Goal: Task Accomplishment & Management: Manage account settings

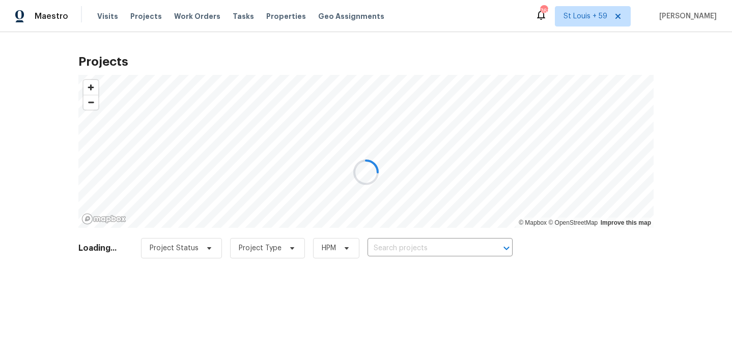
click at [424, 240] on div at bounding box center [366, 172] width 732 height 344
click at [415, 248] on div at bounding box center [366, 172] width 732 height 344
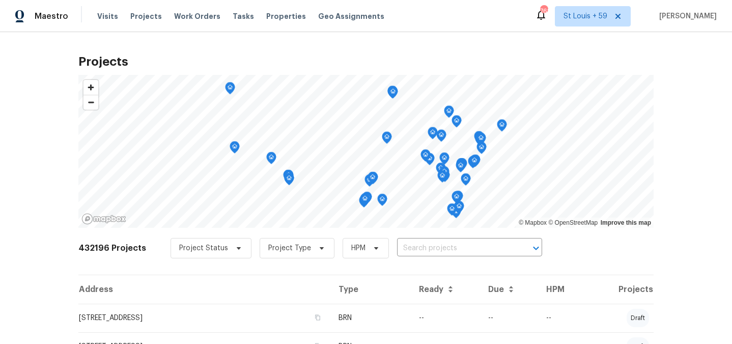
click at [415, 248] on input "text" at bounding box center [455, 248] width 117 height 16
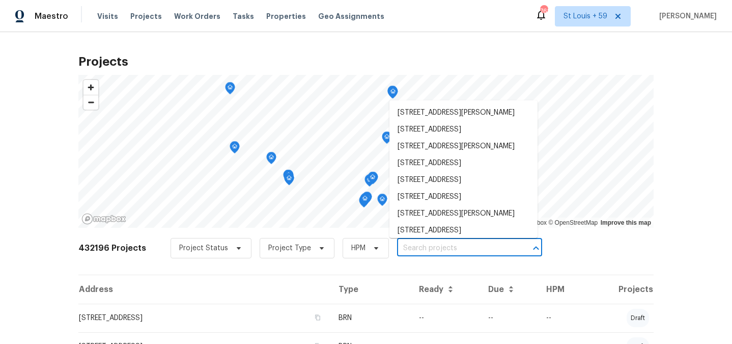
paste input "[STREET_ADDRESS]"
type input "[STREET_ADDRESS]"
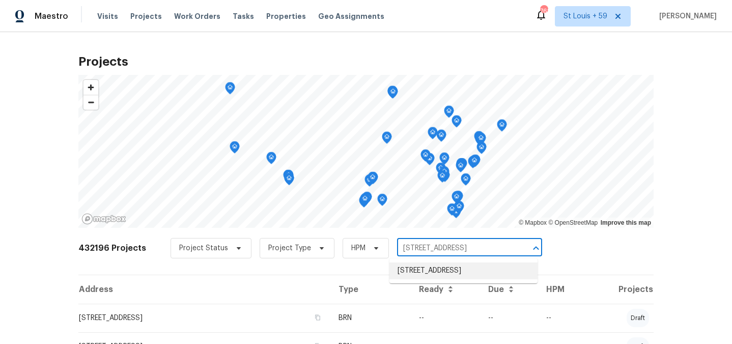
click at [414, 274] on li "[STREET_ADDRESS]" at bounding box center [464, 270] width 148 height 17
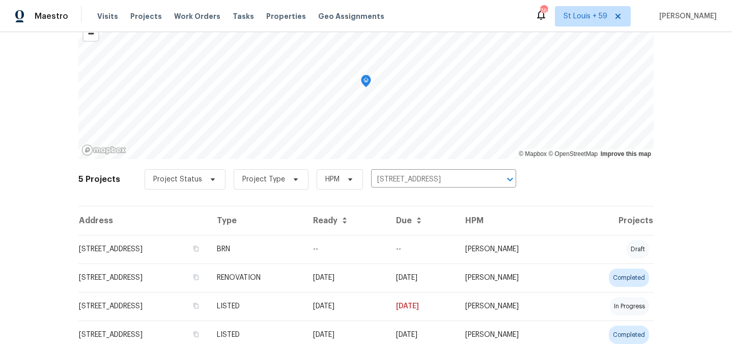
scroll to position [128, 0]
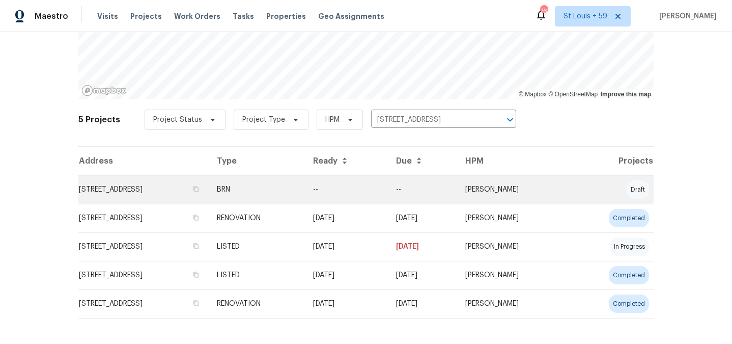
click at [141, 193] on td "[STREET_ADDRESS]" at bounding box center [143, 189] width 130 height 29
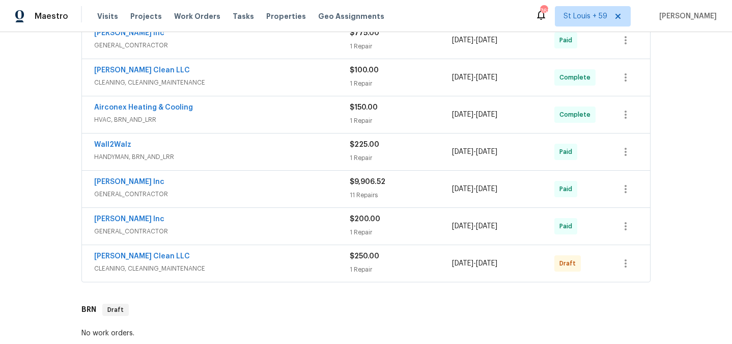
scroll to position [463, 0]
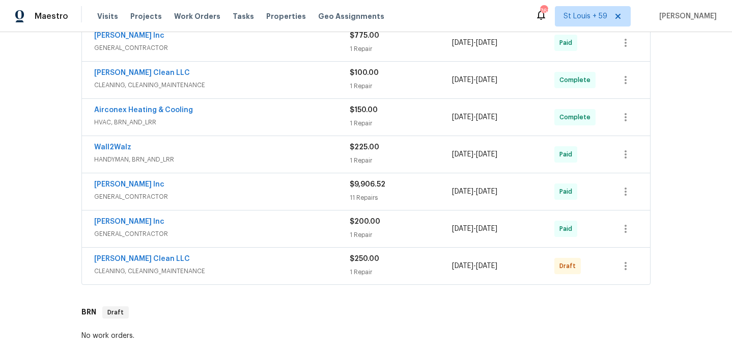
click at [217, 272] on span "CLEANING, CLEANING_MAINTENANCE" at bounding box center [222, 271] width 256 height 10
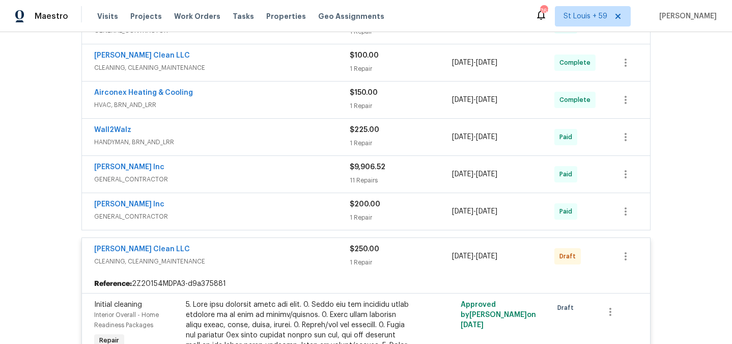
scroll to position [1281, 0]
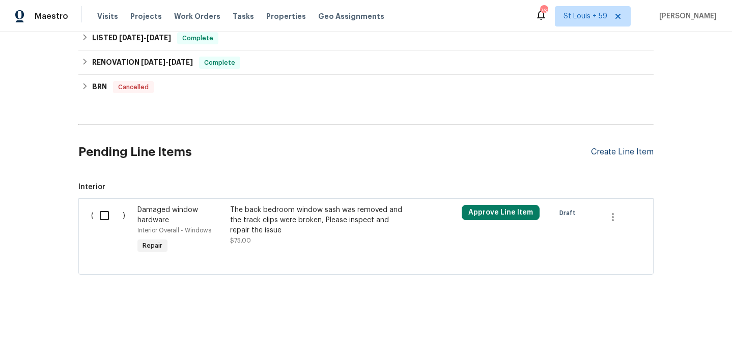
click at [596, 148] on div "Create Line Item" at bounding box center [622, 152] width 63 height 10
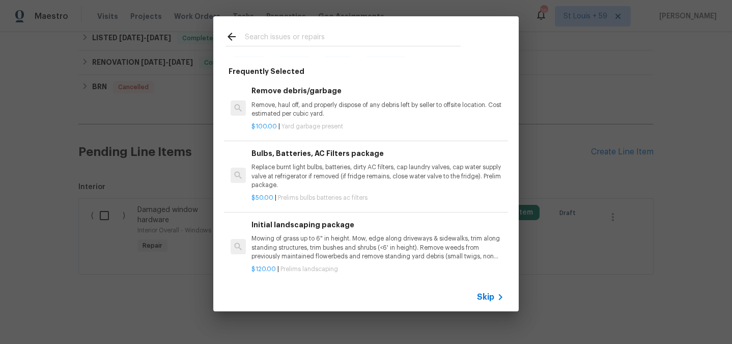
scroll to position [0, 0]
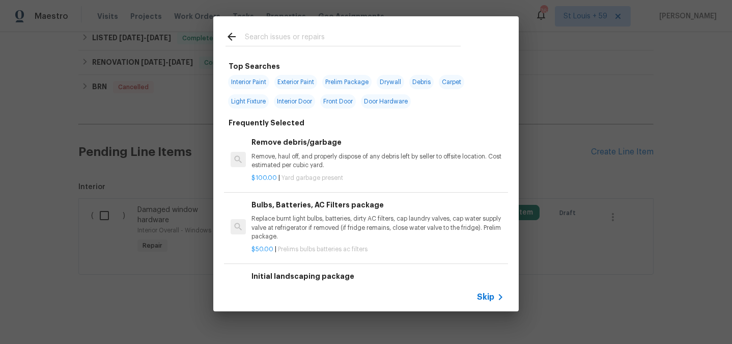
click at [285, 41] on input "text" at bounding box center [353, 38] width 216 height 15
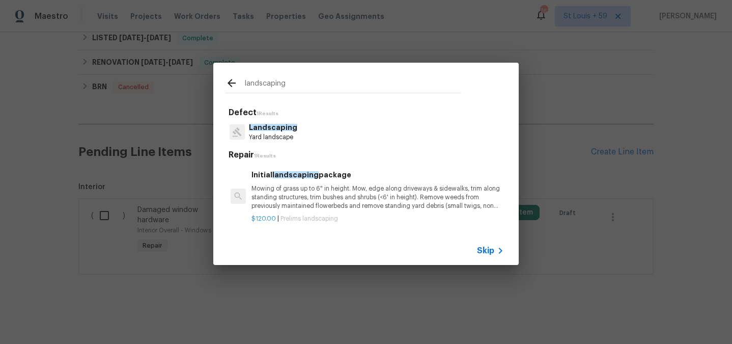
type input "landscaping"
click at [274, 132] on p "Landscaping" at bounding box center [273, 127] width 48 height 11
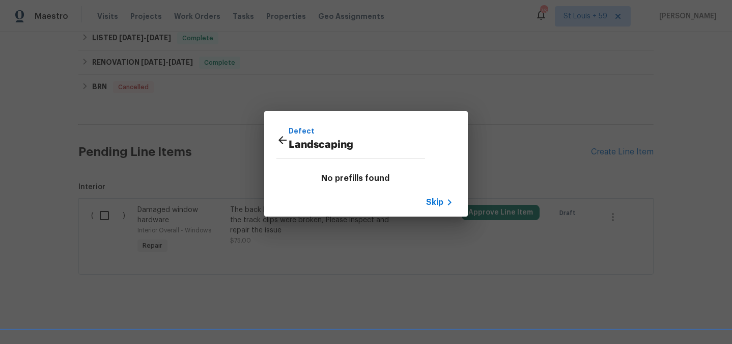
click at [440, 201] on span "Skip" at bounding box center [434, 202] width 17 height 10
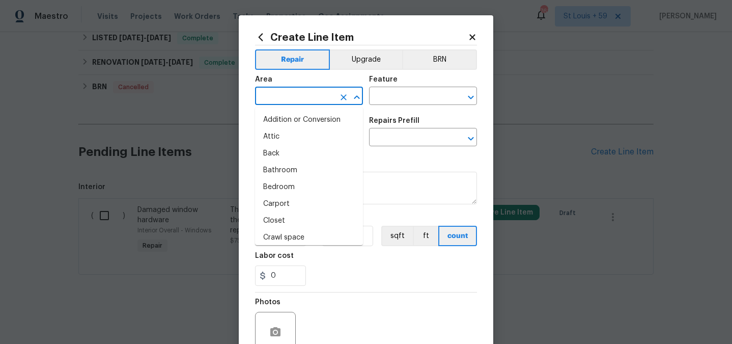
click at [307, 91] on input "text" at bounding box center [294, 97] width 79 height 16
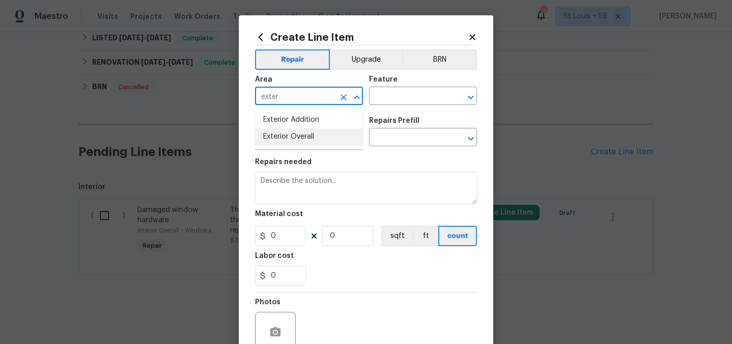
click at [307, 133] on li "Exterior Overall" at bounding box center [309, 136] width 108 height 17
type input "Exterior Overall"
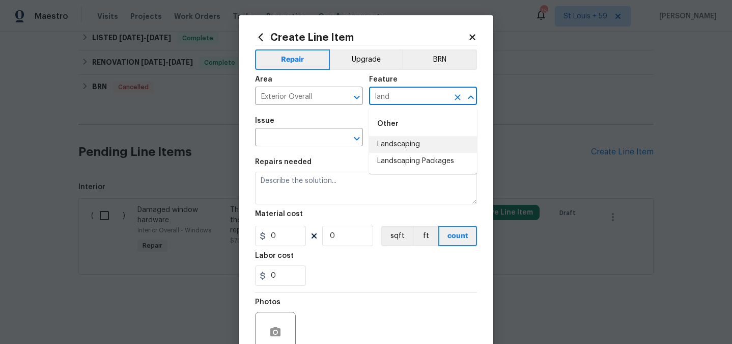
click at [387, 147] on li "Landscaping" at bounding box center [423, 144] width 108 height 17
type input "Landscaping"
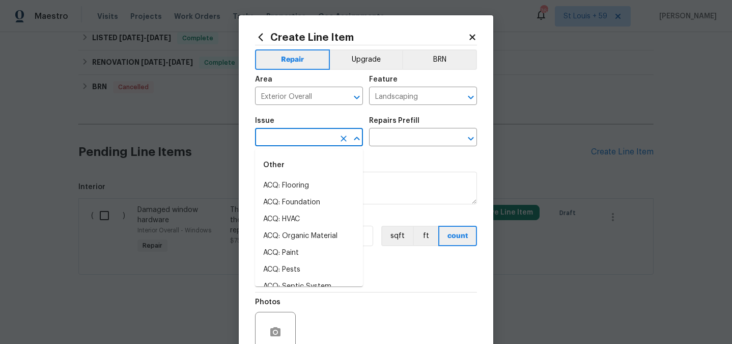
click at [321, 132] on input "text" at bounding box center [294, 138] width 79 height 16
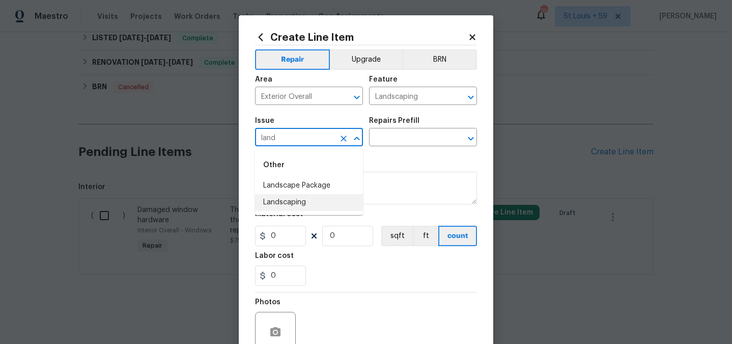
click at [324, 199] on li "Landscaping" at bounding box center [309, 202] width 108 height 17
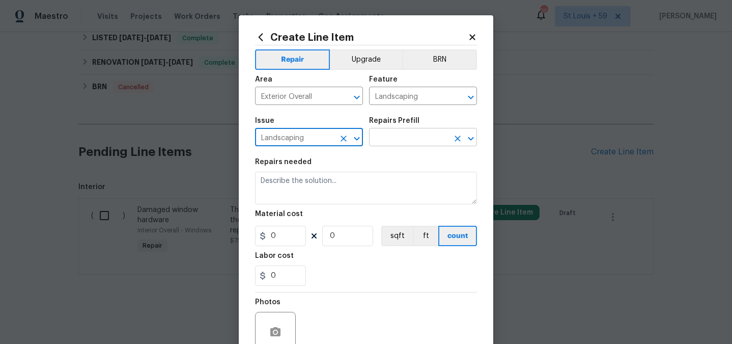
type input "Landscaping"
click at [404, 136] on input "text" at bounding box center [408, 138] width 79 height 16
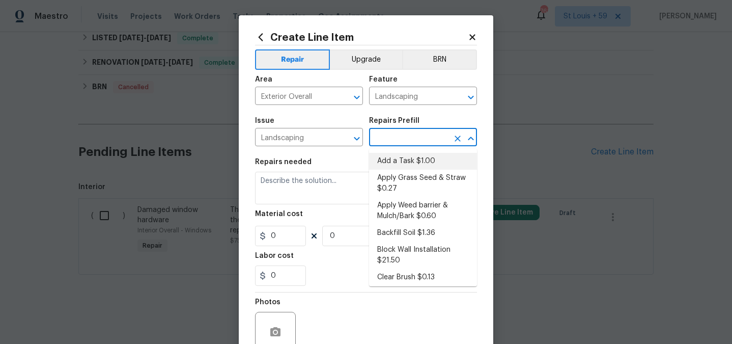
click at [407, 156] on li "Add a Task $1.00" at bounding box center [423, 161] width 108 height 17
type input "Add a Task $1.00"
type textarea "HPM to detail"
type input "1"
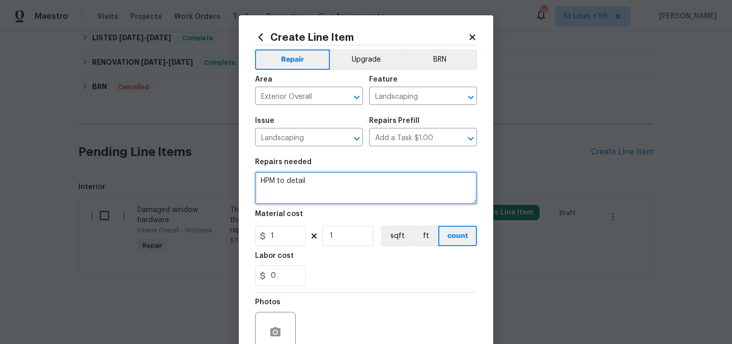
click at [345, 176] on textarea "HPM to detail" at bounding box center [366, 188] width 222 height 33
type textarea "Clear large brush area in the rear of the house - that area is part of our prop…"
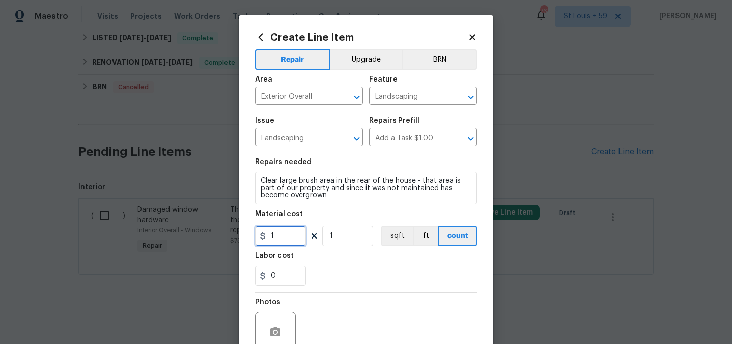
click at [287, 239] on input "1" at bounding box center [280, 236] width 51 height 20
type input "250"
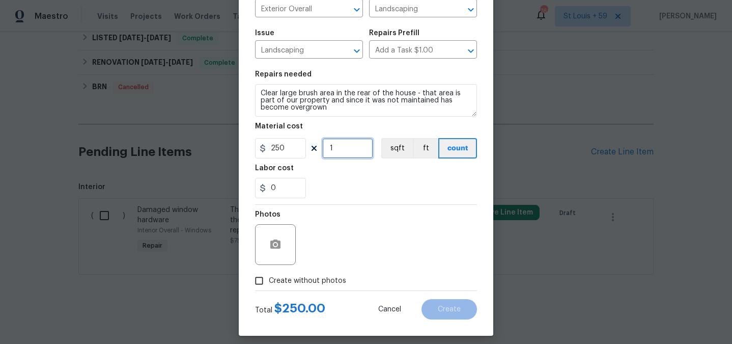
scroll to position [95, 0]
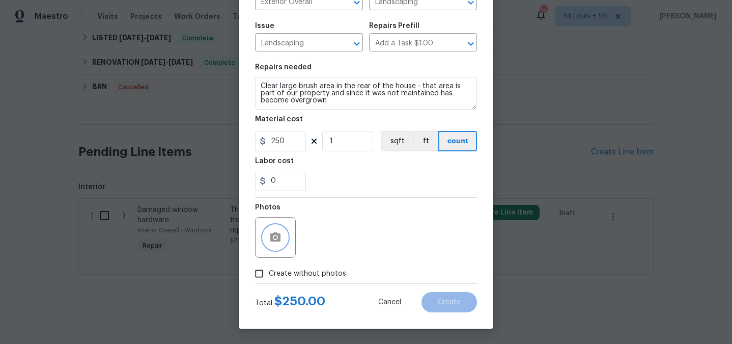
click at [278, 237] on icon "button" at bounding box center [275, 236] width 10 height 9
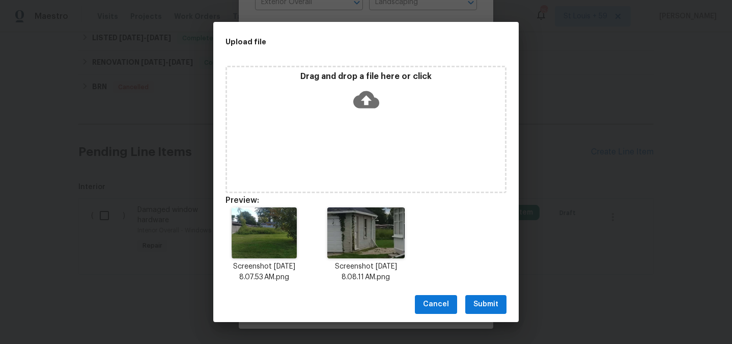
click at [490, 301] on span "Submit" at bounding box center [486, 304] width 25 height 13
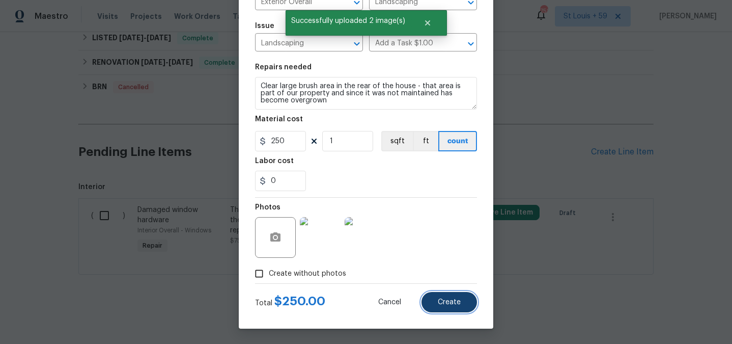
click at [443, 295] on button "Create" at bounding box center [450, 302] width 56 height 20
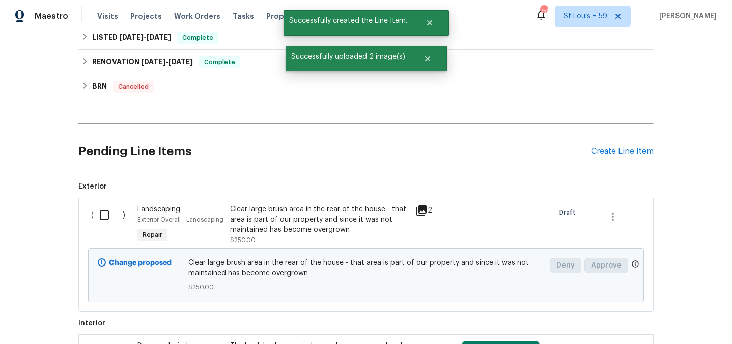
scroll to position [1410, 0]
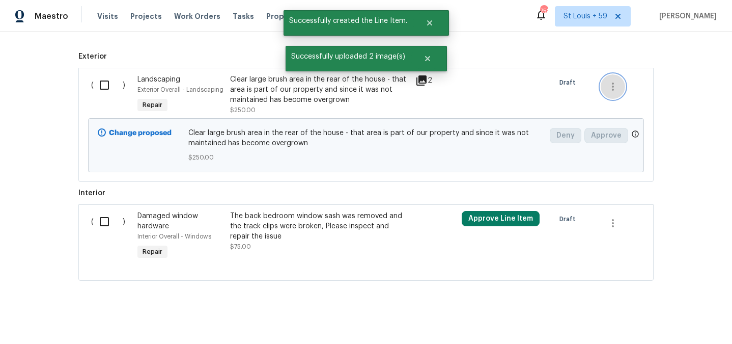
click at [611, 87] on icon "button" at bounding box center [613, 86] width 12 height 12
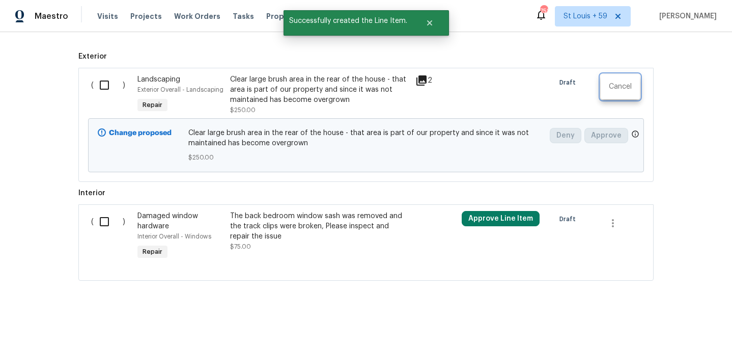
click at [283, 90] on div at bounding box center [366, 172] width 732 height 344
click at [283, 90] on div "Clear large brush area in the rear of the house - that area is part of our prop…" at bounding box center [319, 89] width 179 height 31
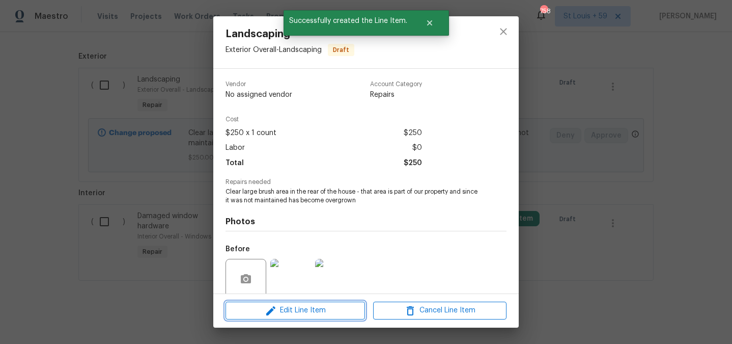
click at [288, 316] on span "Edit Line Item" at bounding box center [295, 310] width 133 height 13
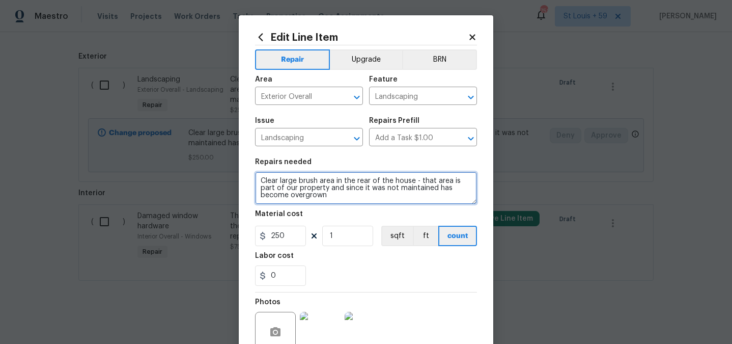
click at [364, 195] on textarea "Clear large brush area in the rear of the house - that area is part of our prop…" at bounding box center [366, 188] width 222 height 33
click at [363, 180] on textarea "Clear large brush area in the rear of the house - that area is part of our prop…" at bounding box center [366, 188] width 222 height 33
paste textarea "go out there and reset this house please. This one has been listed a long time.…"
drag, startPoint x: 369, startPoint y: 180, endPoint x: 224, endPoint y: 176, distance: 144.7
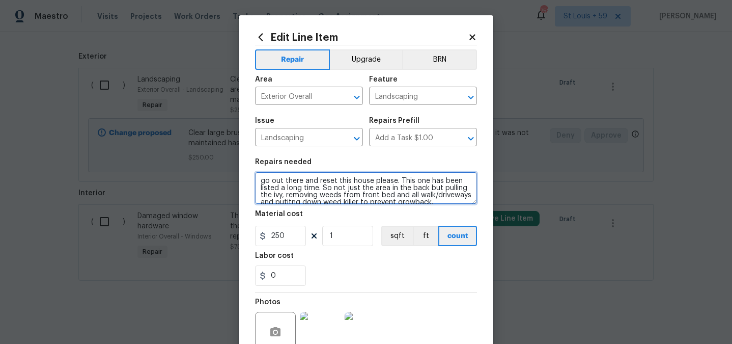
click at [224, 176] on div "Edit Line Item Repair Upgrade BRN Area Exterior Overall ​ Feature Landscaping ​…" at bounding box center [366, 172] width 732 height 344
click at [341, 181] on textarea "House needs a reset please. This one has been listed a long time. So not just t…" at bounding box center [366, 188] width 222 height 33
drag, startPoint x: 333, startPoint y: 177, endPoint x: 355, endPoint y: 168, distance: 24.0
click at [354, 182] on textarea "House needs a reset. This one has been listed a long time. So not just the area…" at bounding box center [366, 188] width 222 height 33
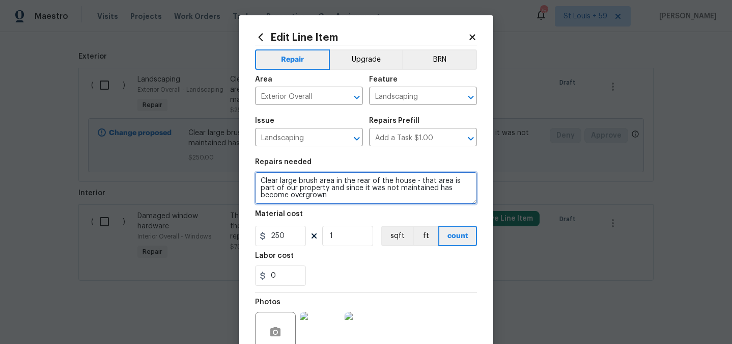
click at [344, 188] on textarea "Clear large brush area in the rear of the house - that area is part of our prop…" at bounding box center [366, 188] width 222 height 33
click at [343, 195] on textarea "Clear large brush area in the rear of the house - that area is part of our prop…" at bounding box center [366, 188] width 222 height 33
paste textarea "go out there and reset this house please. This one has been listed a long time.…"
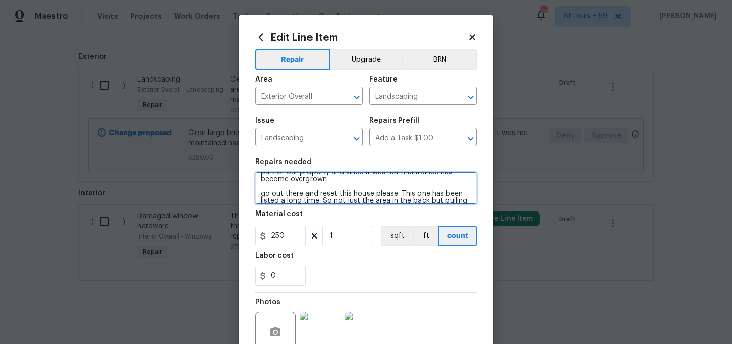
scroll to position [17, 0]
drag, startPoint x: 396, startPoint y: 192, endPoint x: 260, endPoint y: 191, distance: 136.0
click at [260, 191] on textarea "Clear large brush area in the rear of the house - that area is part of our prop…" at bounding box center [366, 188] width 222 height 33
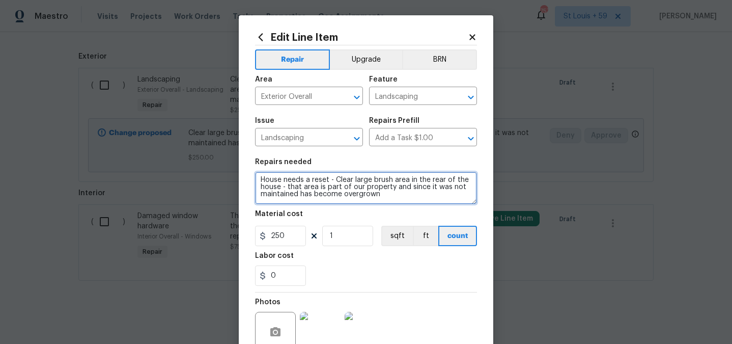
drag, startPoint x: 392, startPoint y: 188, endPoint x: 392, endPoint y: 193, distance: 5.6
click at [392, 193] on textarea "House needs a reset - Clear large brush area in the rear of the house - that ar…" at bounding box center [366, 188] width 222 height 33
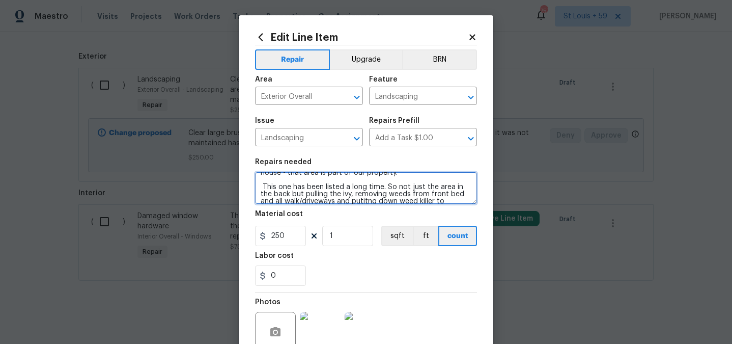
scroll to position [16, 0]
drag, startPoint x: 294, startPoint y: 196, endPoint x: 260, endPoint y: 186, distance: 35.8
click at [259, 187] on textarea "House needs a reset - Clear large brush area in the rear of the house - that ar…" at bounding box center [366, 188] width 222 height 33
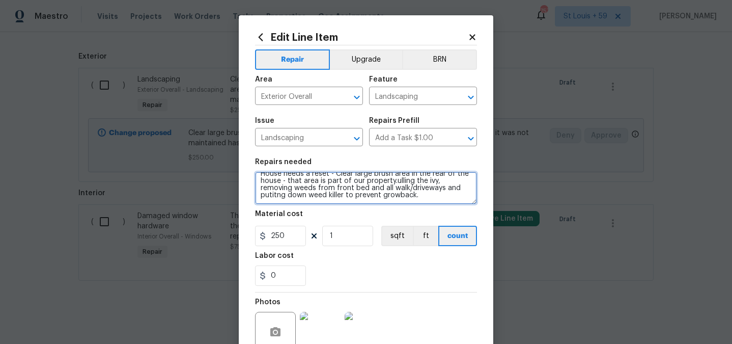
scroll to position [7, 0]
click at [466, 180] on textarea "House needs a reset - Clear large brush area in the rear of the house - that ar…" at bounding box center [366, 188] width 222 height 33
click at [434, 187] on textarea "House needs a reset - Clear large brush area in the rear of the house - that ar…" at bounding box center [366, 188] width 222 height 33
click at [352, 197] on textarea "House needs a reset - Clear large brush area in the rear of the house - that ar…" at bounding box center [366, 188] width 222 height 33
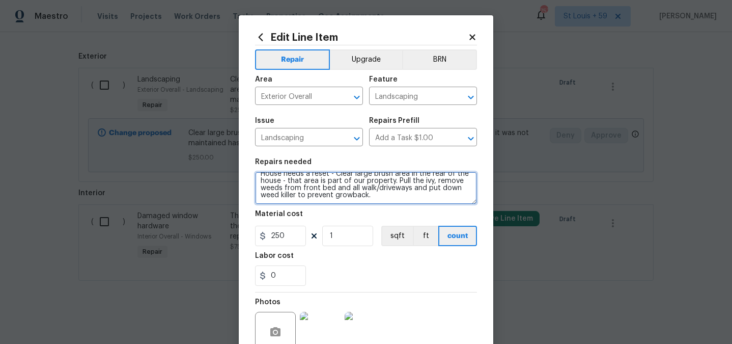
click at [352, 197] on textarea "House needs a reset - Clear large brush area in the rear of the house - that ar…" at bounding box center [366, 188] width 222 height 33
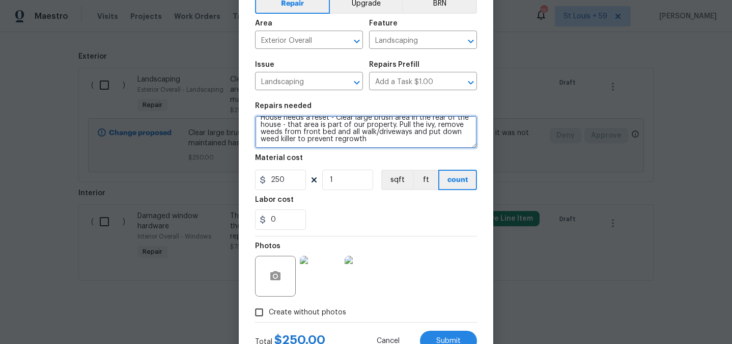
scroll to position [95, 0]
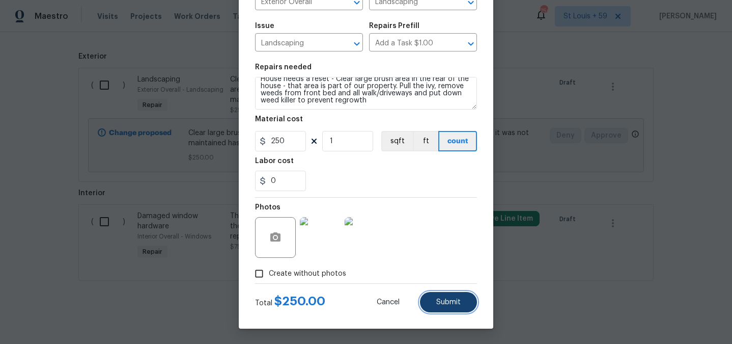
click at [438, 304] on span "Submit" at bounding box center [448, 302] width 24 height 8
type textarea "House needs a reset - Clear large brush area in the rear of the house - that ar…"
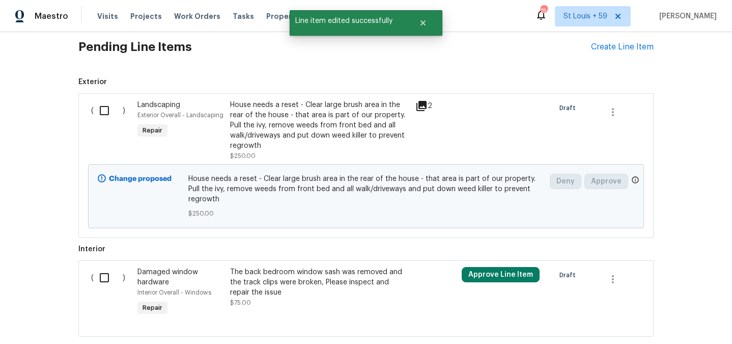
scroll to position [1333, 0]
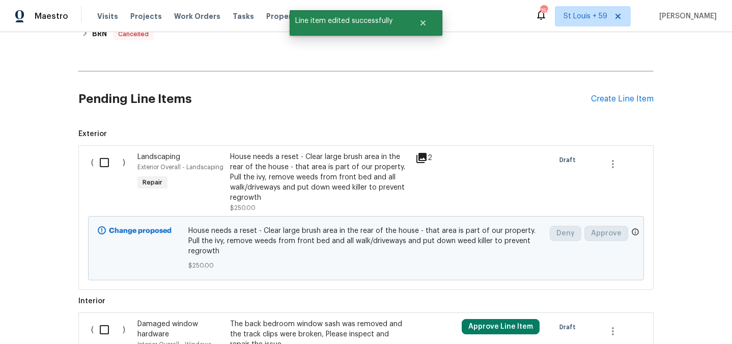
click at [106, 165] on input "checkbox" at bounding box center [108, 162] width 29 height 21
checkbox input "true"
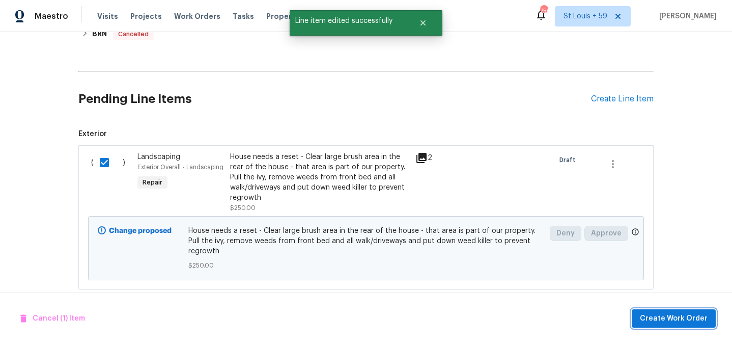
click at [671, 319] on span "Create Work Order" at bounding box center [674, 318] width 68 height 13
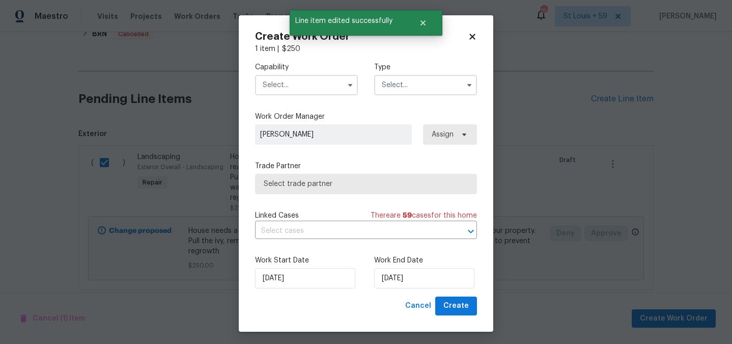
click at [299, 85] on input "text" at bounding box center [306, 85] width 103 height 20
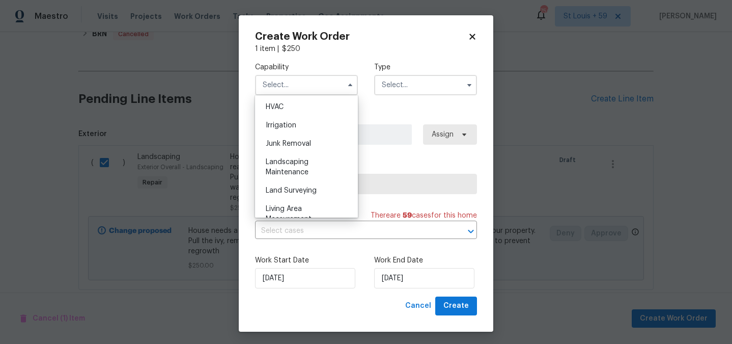
scroll to position [656, 0]
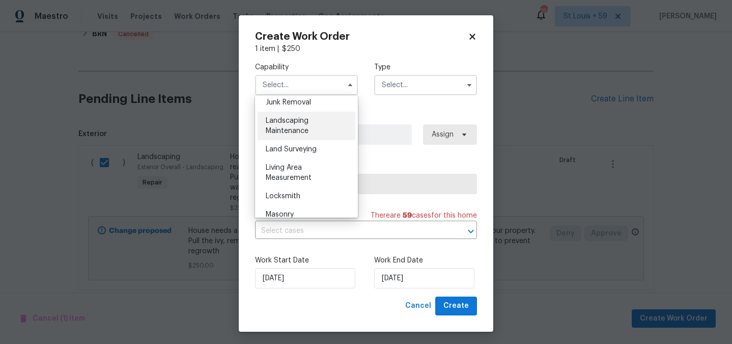
click at [297, 124] on div "Landscaping Maintenance" at bounding box center [307, 126] width 98 height 29
type input "Landscaping Maintenance"
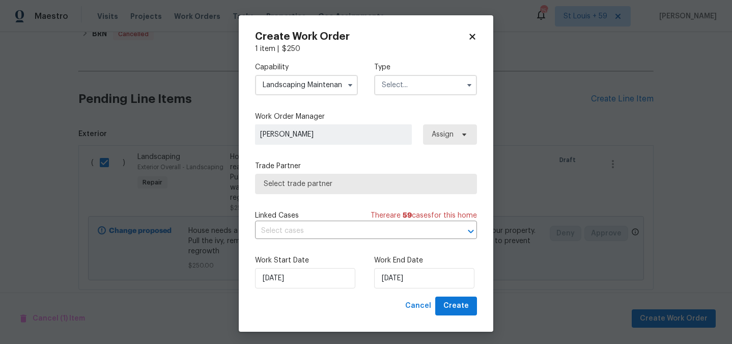
click at [293, 85] on input "Landscaping Maintenance" at bounding box center [306, 85] width 103 height 20
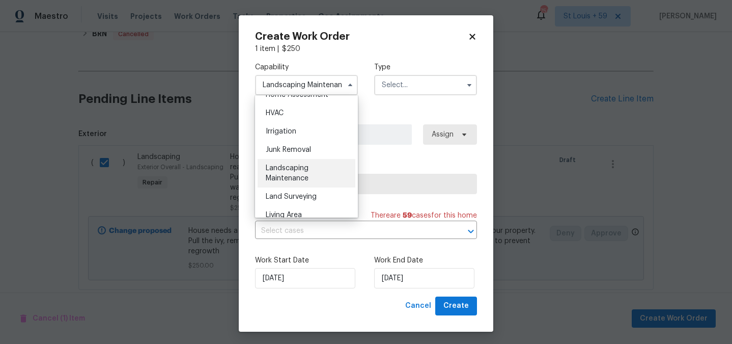
scroll to position [626, 0]
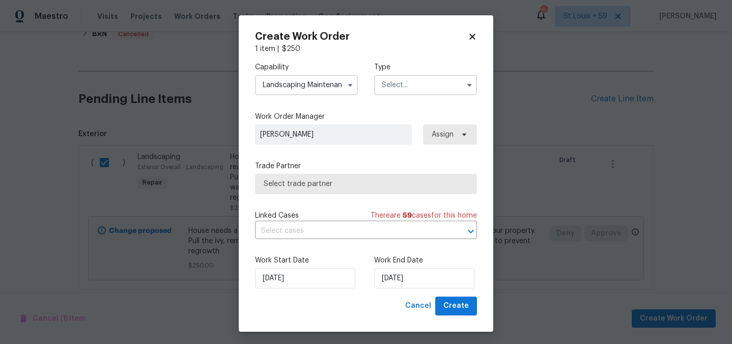
click at [419, 88] on input "text" at bounding box center [425, 85] width 103 height 20
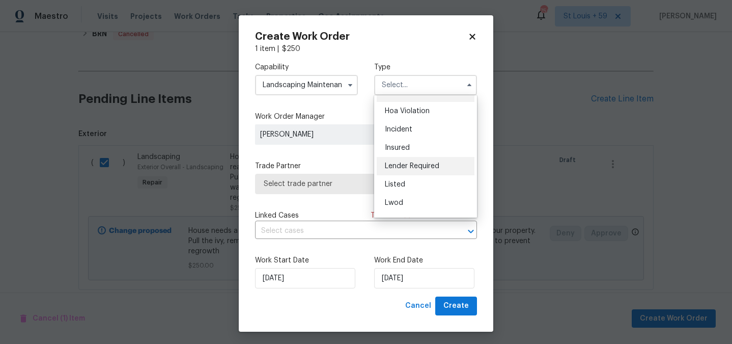
scroll to position [16, 0]
click at [426, 186] on div "Listed" at bounding box center [426, 183] width 98 height 18
type input "Listed"
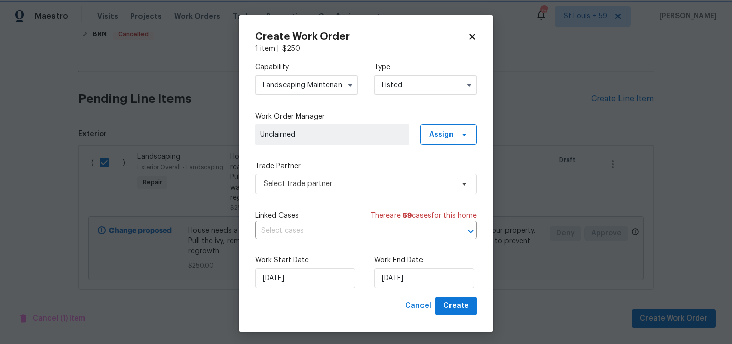
scroll to position [3, 0]
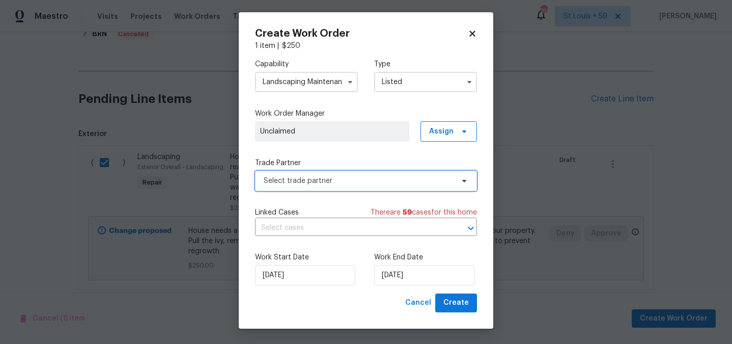
click at [369, 181] on span "Select trade partner" at bounding box center [359, 181] width 190 height 10
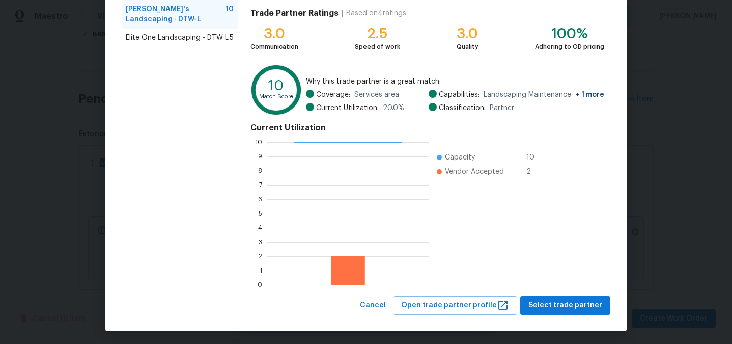
scroll to position [105, 0]
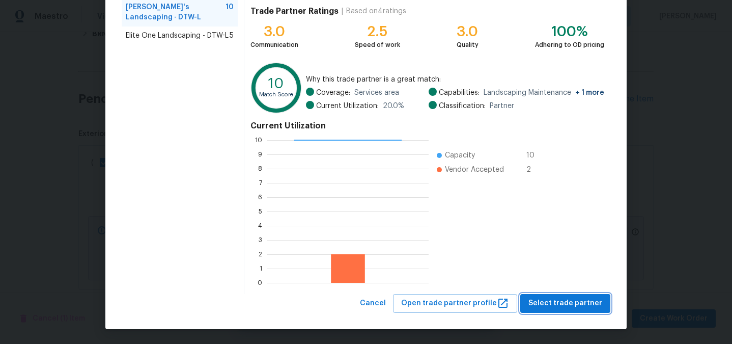
click at [542, 303] on span "Select trade partner" at bounding box center [566, 303] width 74 height 13
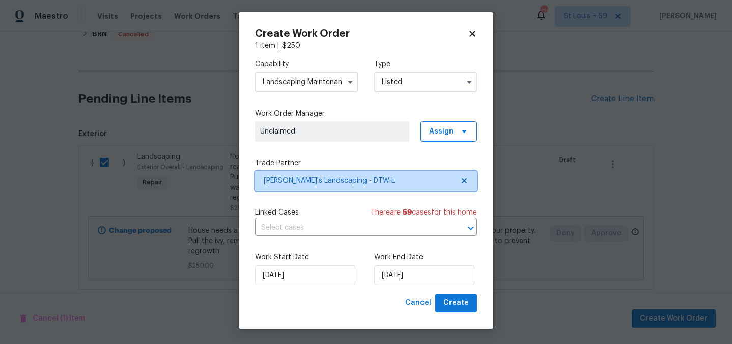
scroll to position [0, 0]
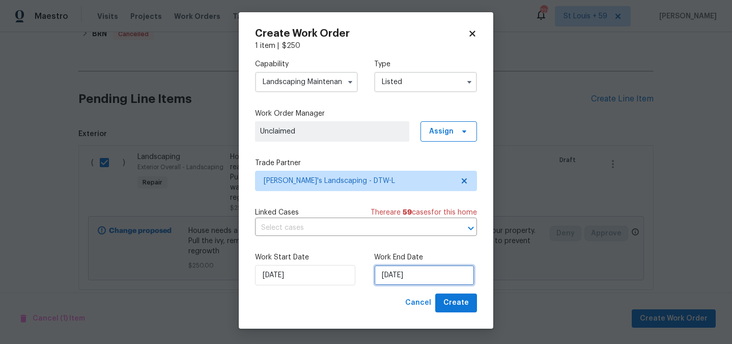
click at [429, 270] on input "[DATE]" at bounding box center [424, 275] width 100 height 20
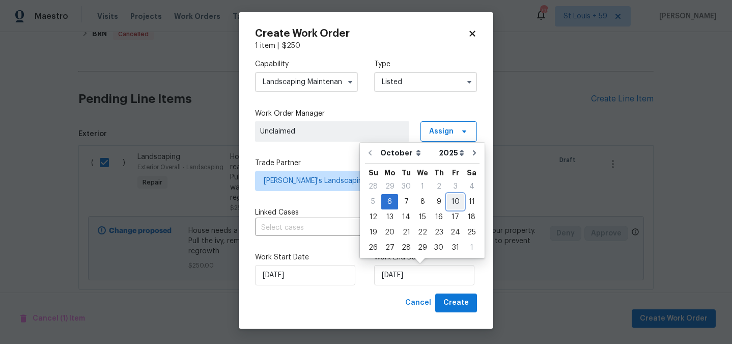
click at [451, 201] on div "10" at bounding box center [455, 202] width 17 height 14
type input "[DATE]"
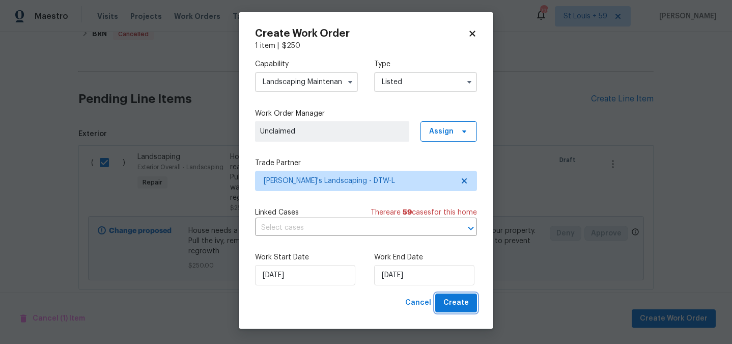
click at [460, 304] on span "Create" at bounding box center [456, 302] width 25 height 13
checkbox input "false"
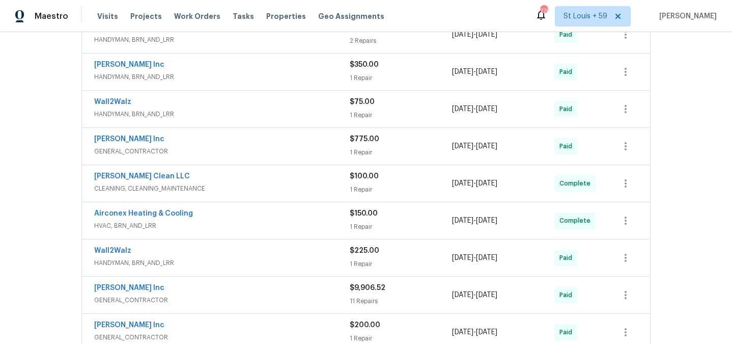
scroll to position [534, 0]
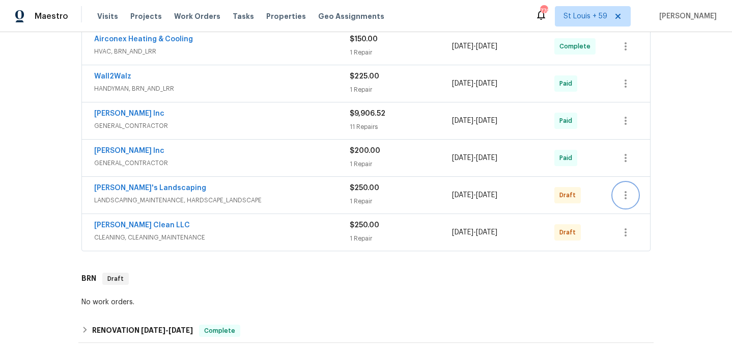
click at [622, 193] on icon "button" at bounding box center [626, 195] width 12 height 12
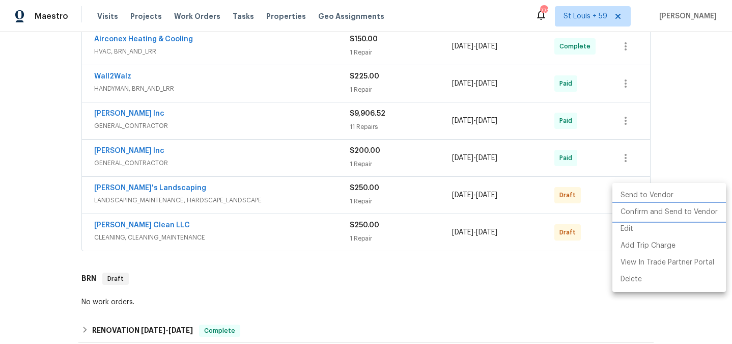
click at [630, 216] on li "Confirm and Send to Vendor" at bounding box center [670, 212] width 114 height 17
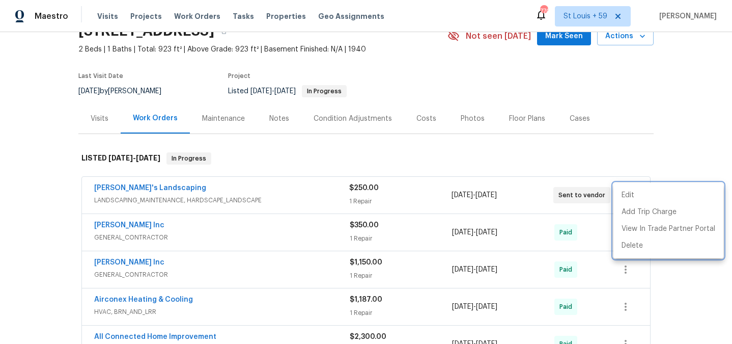
click at [33, 160] on div at bounding box center [366, 172] width 732 height 344
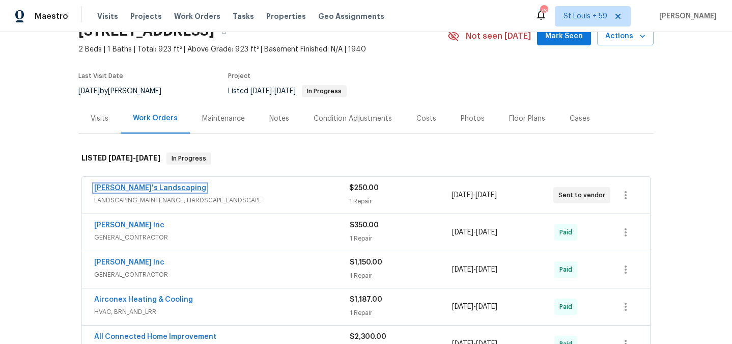
click at [149, 184] on link "[PERSON_NAME]'s Landscaping" at bounding box center [150, 187] width 112 height 7
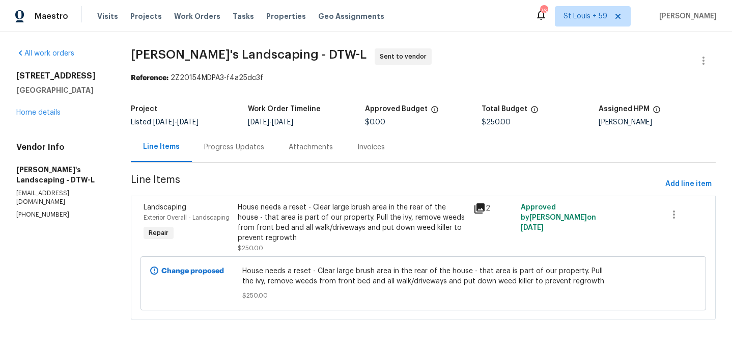
click at [246, 145] on div "Progress Updates" at bounding box center [234, 147] width 60 height 10
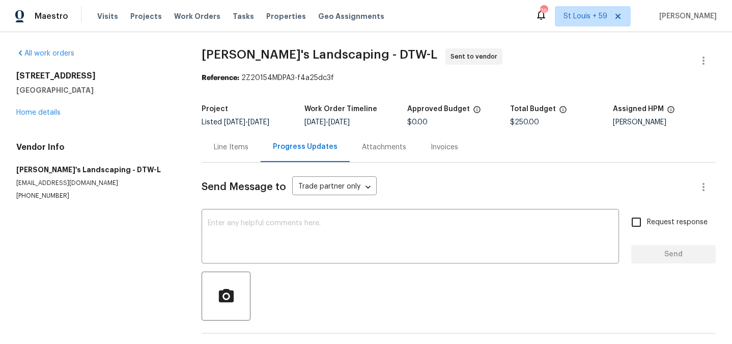
scroll to position [35, 0]
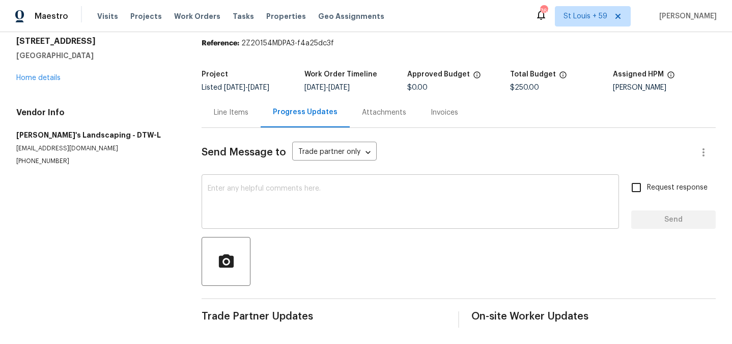
click at [260, 215] on textarea at bounding box center [410, 203] width 405 height 36
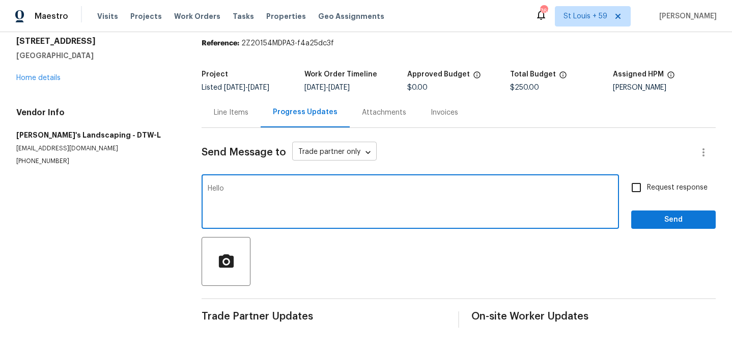
click at [320, 145] on body "Maestro Visits Projects Work Orders Tasks Properties Geo Assignments 766 St Lou…" at bounding box center [366, 172] width 732 height 344
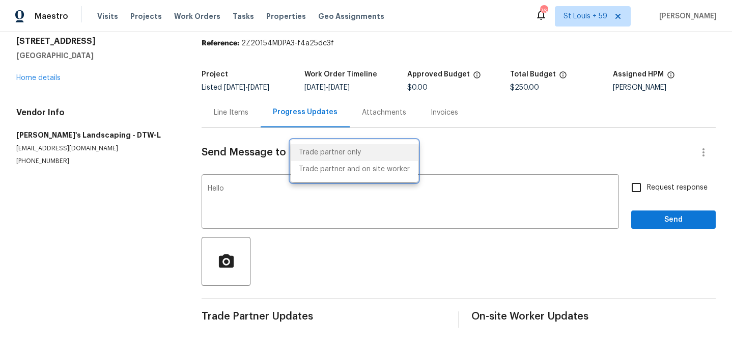
click at [255, 202] on div at bounding box center [366, 172] width 732 height 344
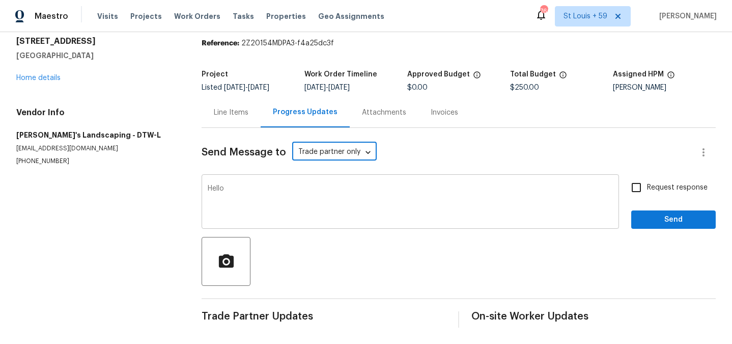
click at [254, 188] on textarea "Hello" at bounding box center [410, 203] width 405 height 36
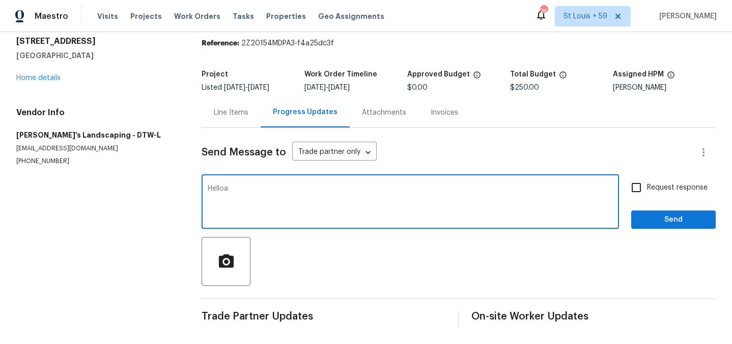
type textarea "Hello"
click at [371, 186] on textarea "This home closes on October 17th" at bounding box center [410, 203] width 405 height 36
type textarea "This home closes on October 17th, pl"
type textarea "this i"
click at [317, 185] on textarea "This is needed to" at bounding box center [410, 203] width 405 height 36
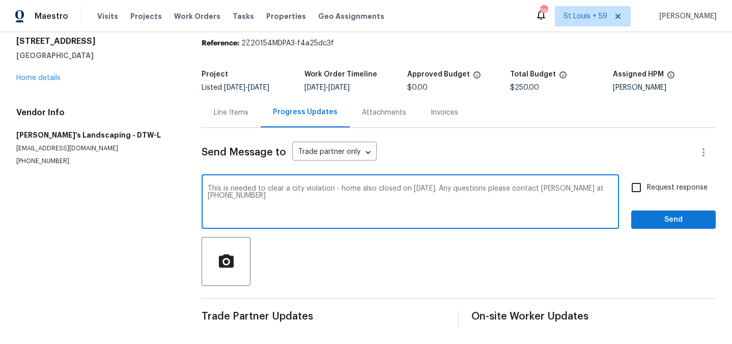
type textarea "This is needed to clear a city violation - home also closed on October 17th. An…"
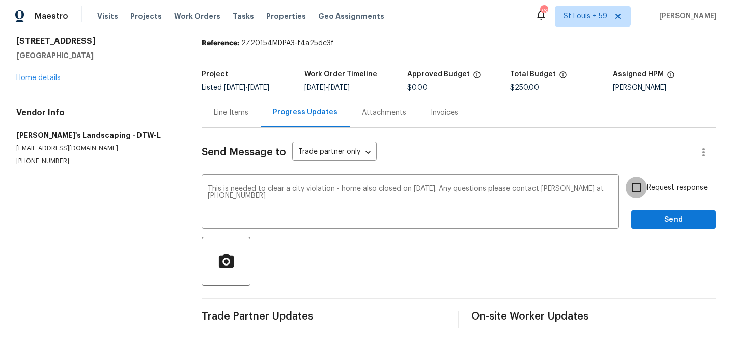
click at [639, 185] on input "Request response" at bounding box center [636, 187] width 21 height 21
checkbox input "true"
click at [675, 217] on span "Send" at bounding box center [674, 219] width 68 height 13
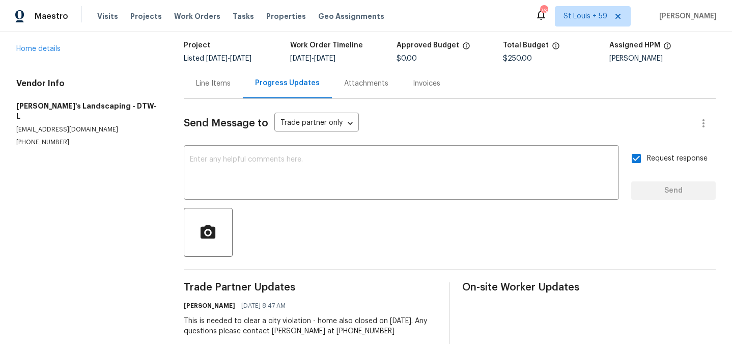
scroll to position [85, 0]
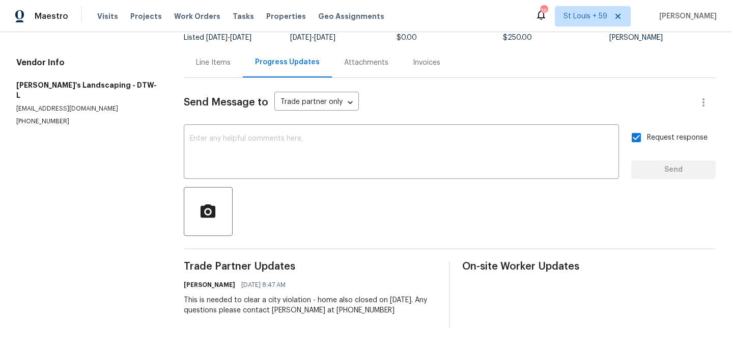
click at [108, 161] on section "All work orders 30430 Utica Rd Roseville, MI 48066 Home details Vendor Info Bar…" at bounding box center [87, 146] width 143 height 364
click at [330, 309] on div "This is needed to clear a city violation - home also closed on October 17th. An…" at bounding box center [311, 305] width 254 height 20
click at [306, 164] on textarea at bounding box center [401, 153] width 423 height 36
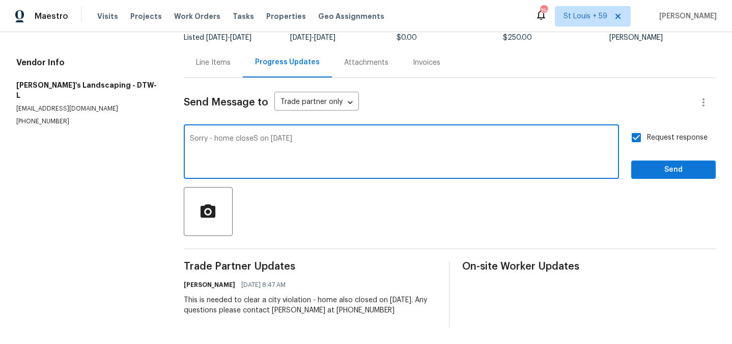
type textarea "Sorry - home closeS on October 17th"
click at [653, 173] on span "Send" at bounding box center [674, 169] width 68 height 13
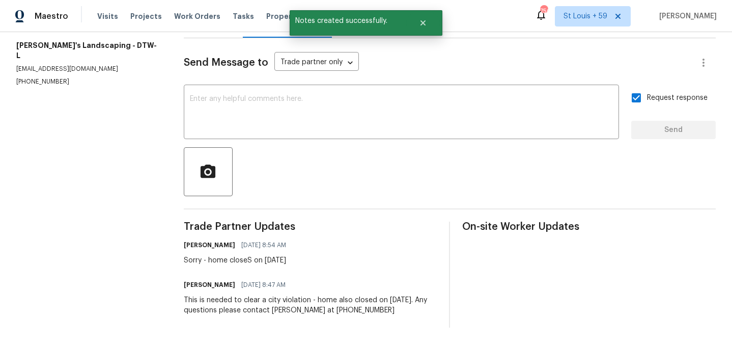
scroll to position [0, 0]
